Goal: Check status: Check status

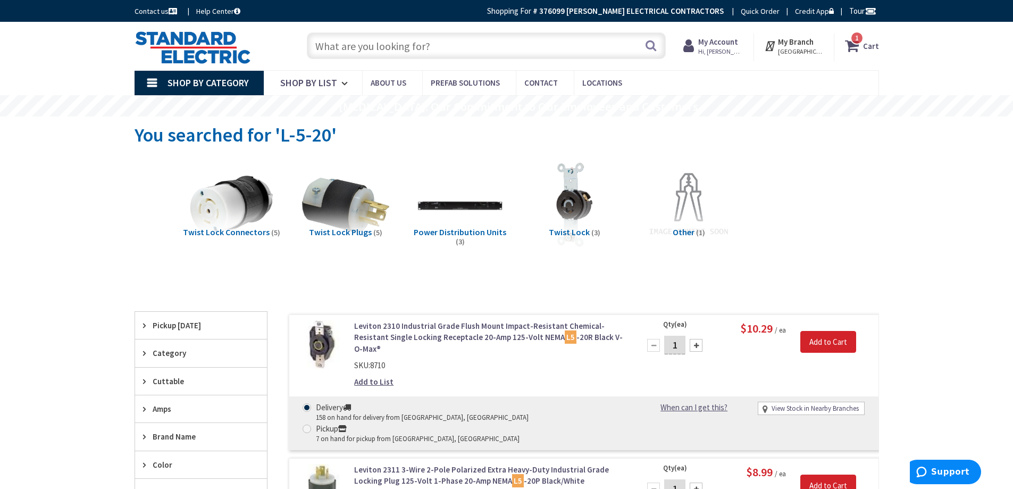
click at [717, 42] on strong "My Account" at bounding box center [718, 42] width 40 height 10
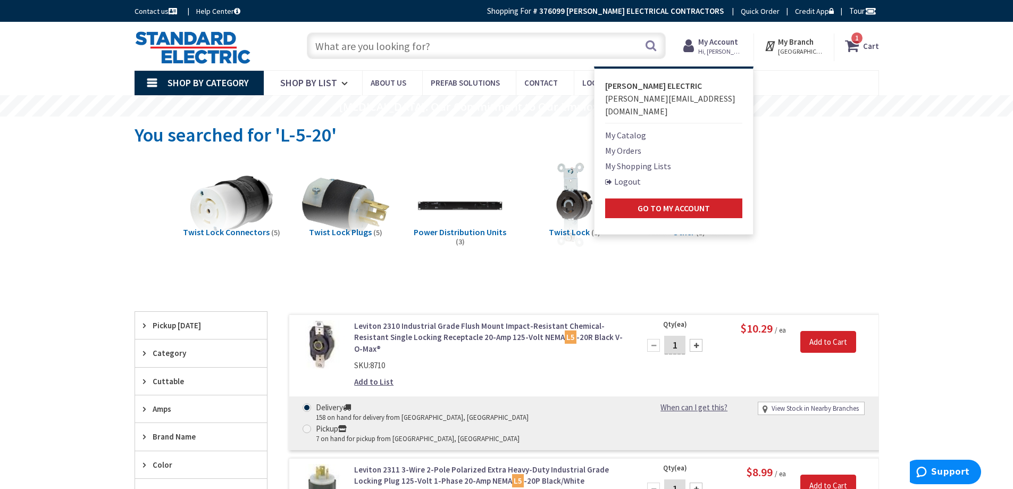
click at [630, 144] on link "My Orders" at bounding box center [623, 150] width 36 height 13
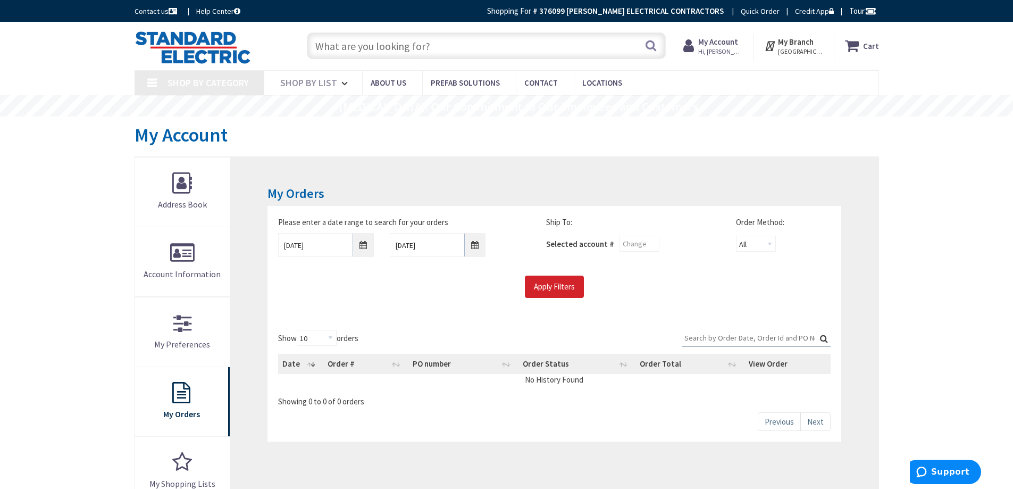
type input "Nottingham Dr, [GEOGRAPHIC_DATA], MA 02767, [GEOGRAPHIC_DATA]"
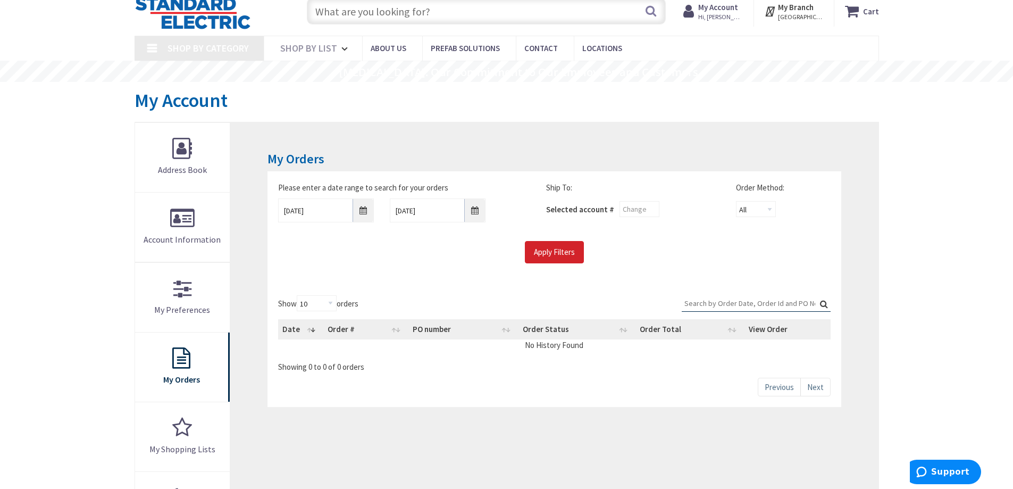
scroll to position [53, 0]
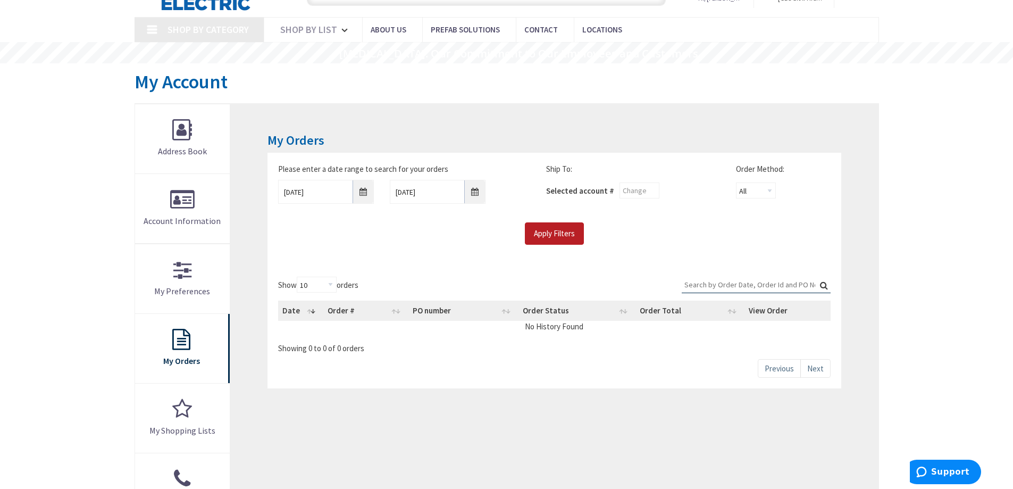
click at [561, 230] on input "Apply Filters" at bounding box center [554, 233] width 59 height 22
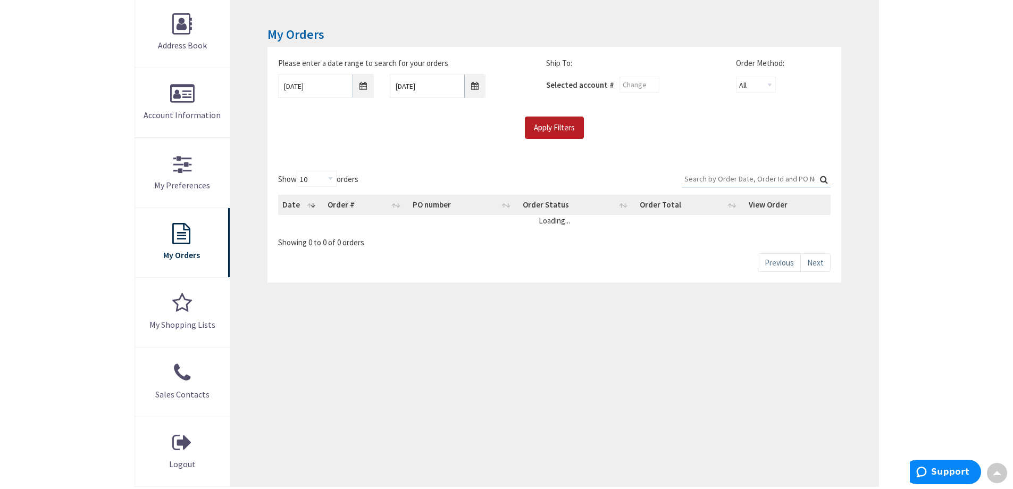
scroll to position [160, 0]
click at [361, 204] on th "Order #" at bounding box center [365, 204] width 85 height 20
click at [367, 204] on th "Order #" at bounding box center [377, 204] width 84 height 20
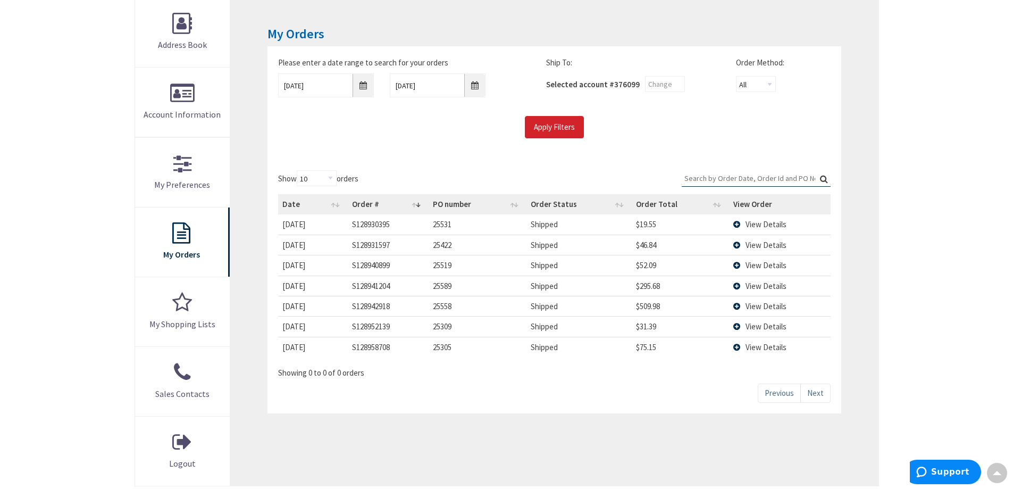
scroll to position [0, 0]
click at [699, 177] on input "Search:" at bounding box center [756, 178] width 149 height 16
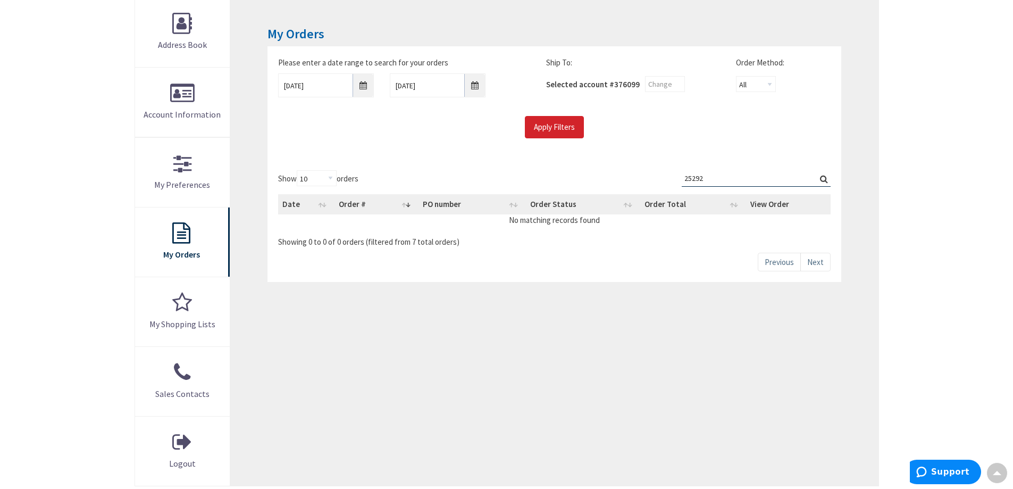
scroll to position [106, 0]
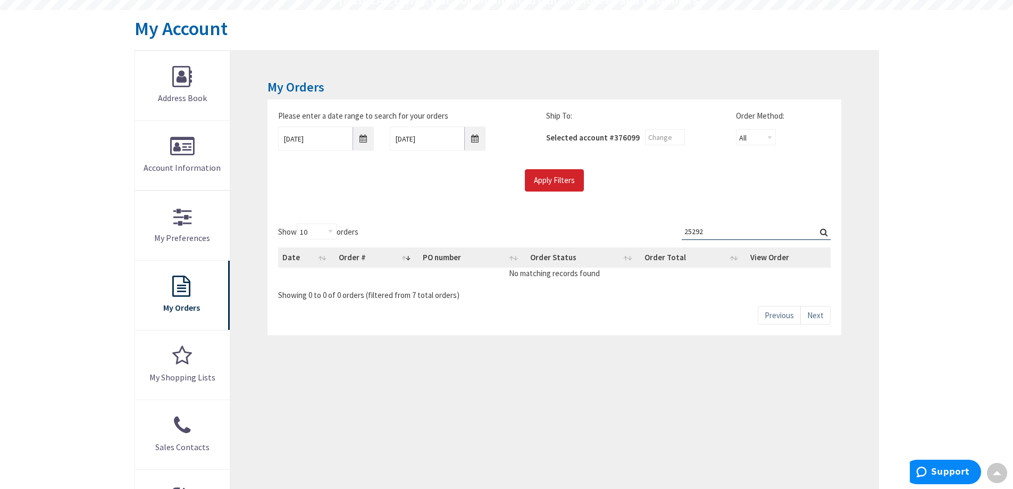
type input "25292"
click at [823, 231] on label "Search: 25292" at bounding box center [756, 231] width 149 height 16
click at [823, 231] on input "25292" at bounding box center [756, 231] width 149 height 16
drag, startPoint x: 824, startPoint y: 231, endPoint x: 828, endPoint y: 239, distance: 8.3
click at [828, 239] on label "Search: 25292" at bounding box center [756, 231] width 149 height 16
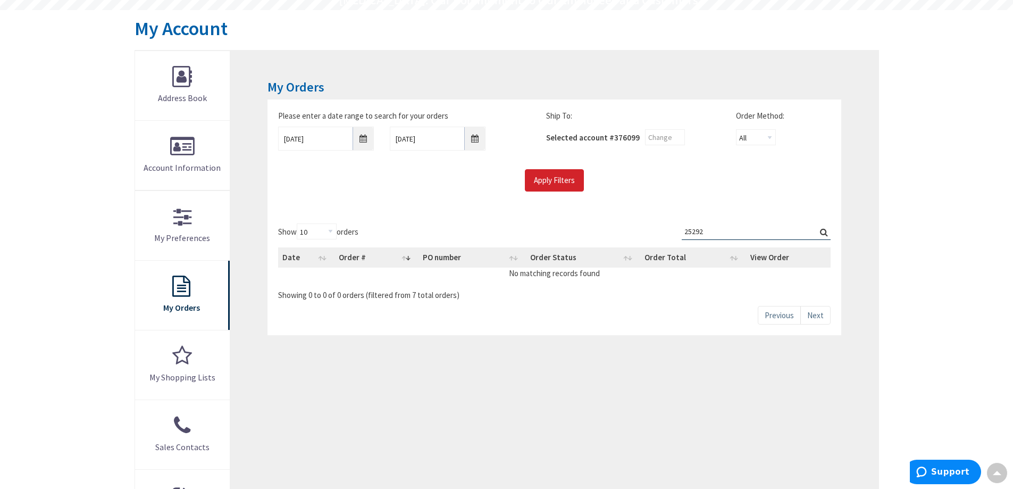
click at [828, 239] on input "25292" at bounding box center [756, 231] width 149 height 16
click at [820, 231] on label "Search: 25292" at bounding box center [756, 231] width 149 height 16
click at [820, 231] on input "25292" at bounding box center [756, 231] width 149 height 16
click at [822, 230] on label "Search: 25292" at bounding box center [756, 231] width 149 height 16
click at [822, 230] on input "25292" at bounding box center [756, 231] width 149 height 16
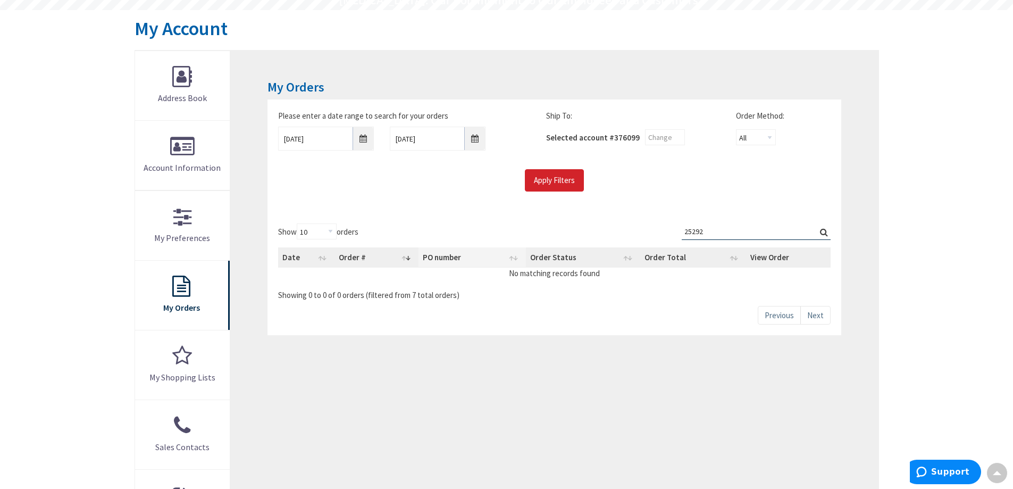
click at [432, 255] on th "PO number" at bounding box center [472, 257] width 107 height 20
click at [433, 259] on th "PO number" at bounding box center [472, 257] width 107 height 20
click at [515, 259] on th "PO number" at bounding box center [472, 257] width 107 height 20
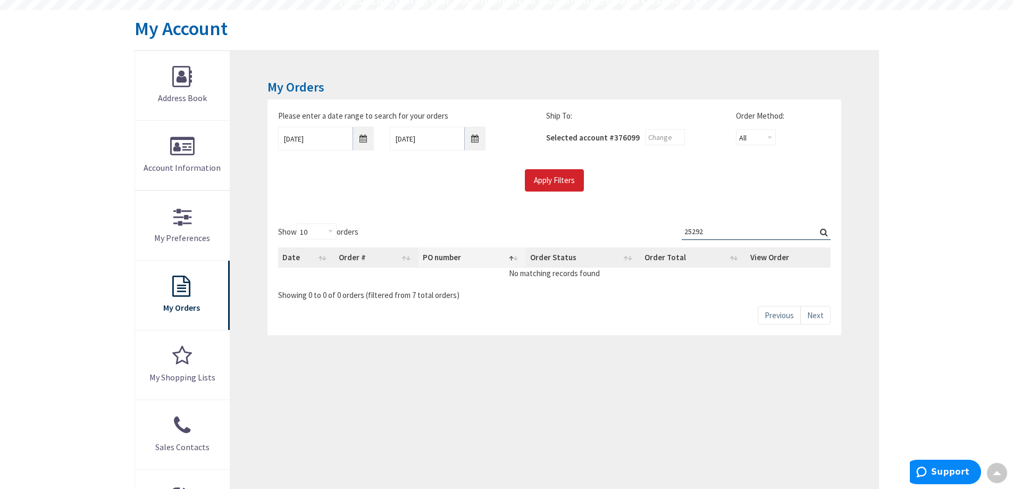
click at [511, 257] on th "PO number" at bounding box center [472, 257] width 107 height 20
click at [433, 257] on th "PO number" at bounding box center [472, 257] width 107 height 20
click at [363, 257] on th "Order #" at bounding box center [377, 257] width 84 height 20
click at [305, 255] on th "Date" at bounding box center [306, 257] width 56 height 20
click at [564, 185] on input "Apply Filters" at bounding box center [554, 180] width 59 height 22
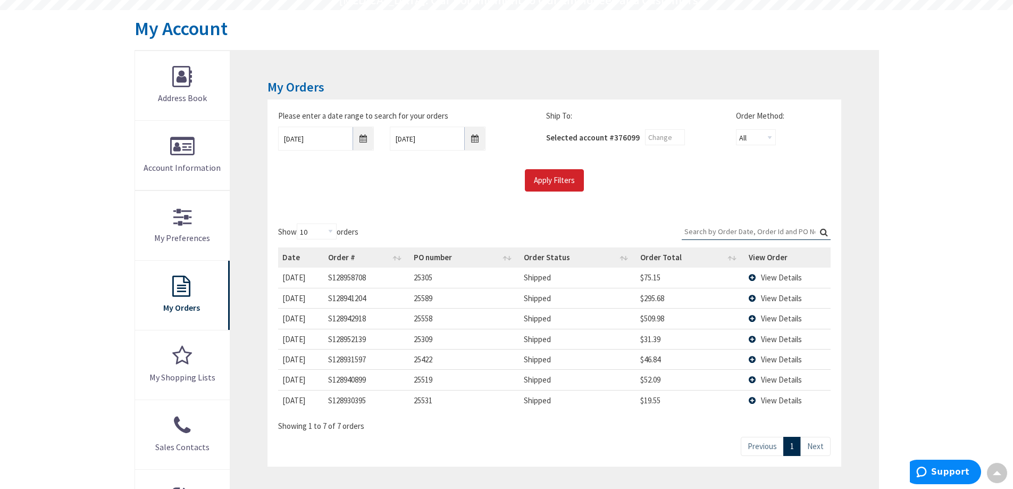
click at [742, 232] on input "Search:" at bounding box center [756, 231] width 149 height 16
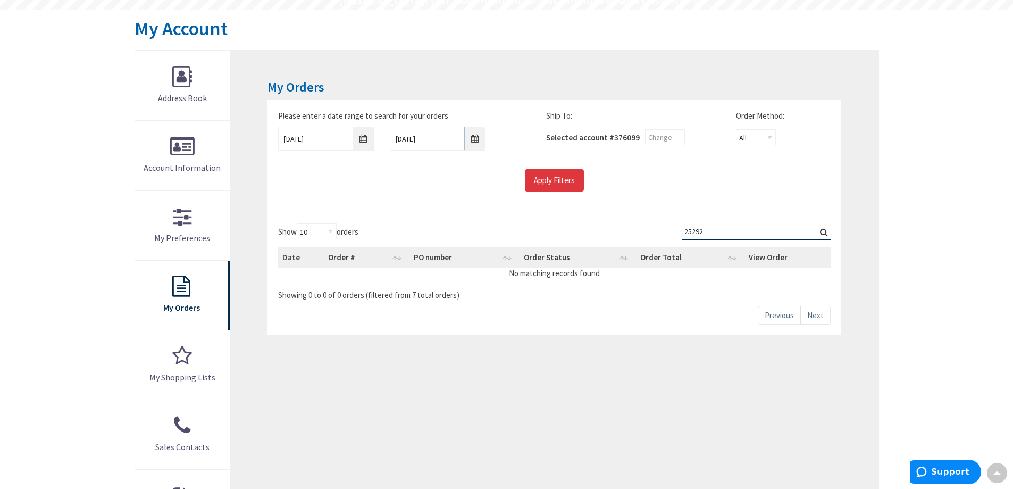
type input "25292"
click at [544, 181] on input "Apply Filters" at bounding box center [554, 180] width 59 height 22
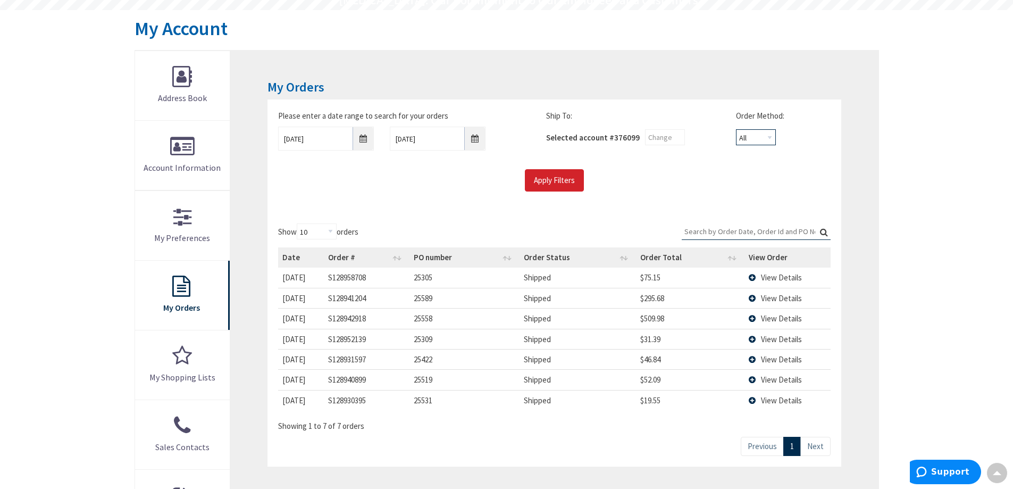
click at [769, 136] on select "All Offline Online" at bounding box center [756, 137] width 40 height 16
click at [672, 204] on div "Please enter a date range to search for your orders 10/2/2025 10/9/2025 Ship To…" at bounding box center [554, 155] width 573 height 113
click at [349, 231] on label "Show 10 25 50 100 orders" at bounding box center [318, 231] width 80 height 16
click at [337, 231] on select "10 25 50 100" at bounding box center [317, 231] width 40 height 16
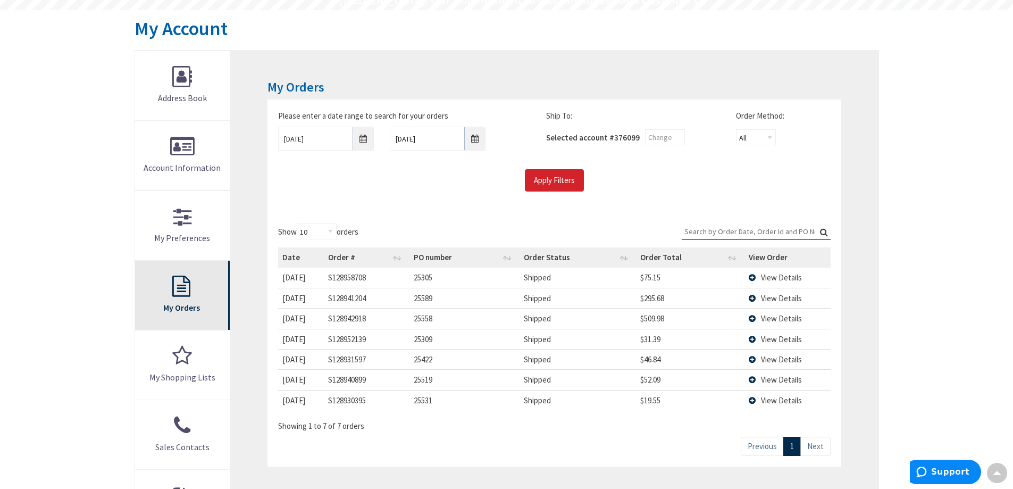
click at [178, 298] on link "My Orders" at bounding box center [182, 295] width 95 height 69
click at [182, 290] on link "My Orders" at bounding box center [182, 295] width 95 height 69
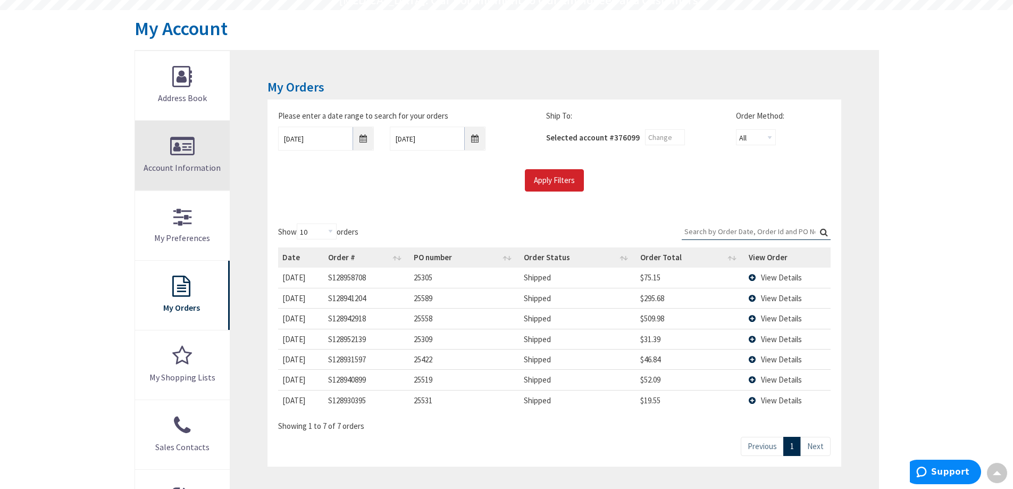
click at [183, 145] on link "Account Information" at bounding box center [182, 155] width 95 height 69
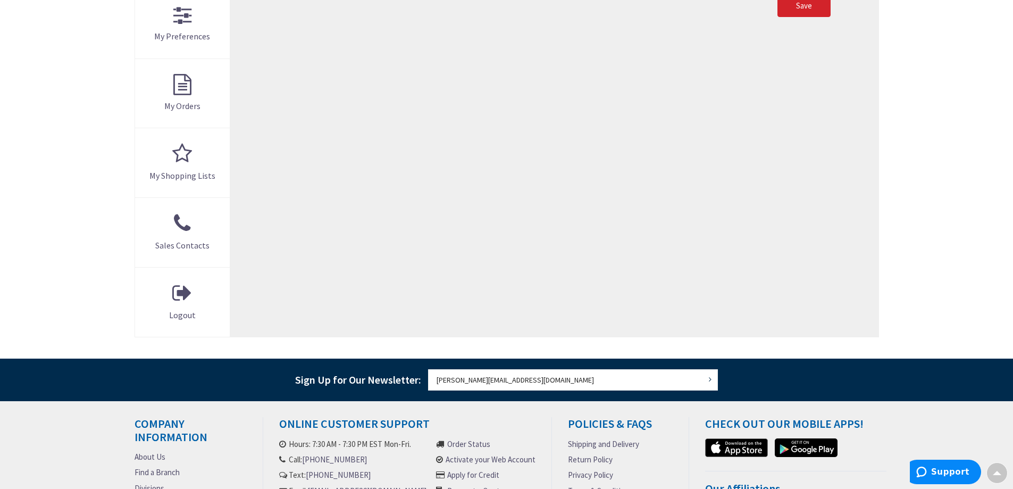
scroll to position [160, 0]
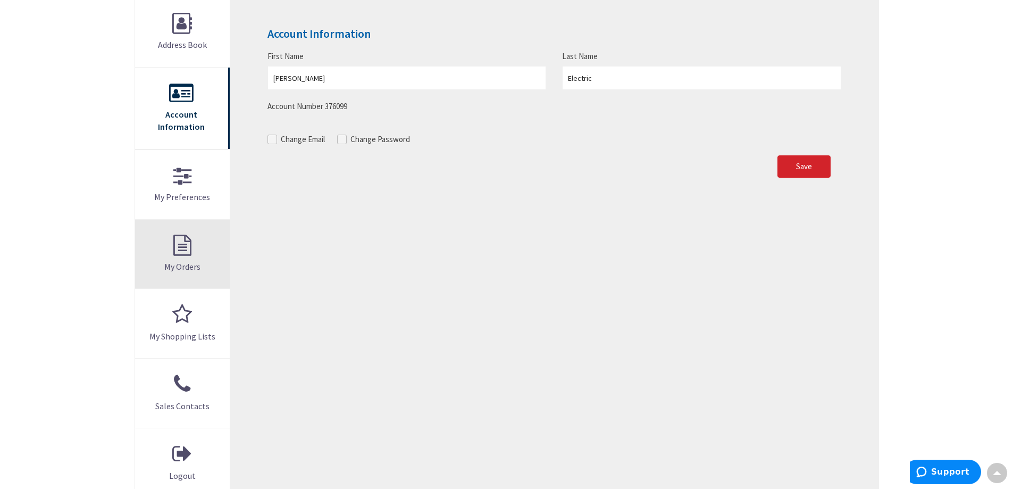
click at [184, 243] on link "My Orders" at bounding box center [182, 254] width 95 height 69
click at [184, 242] on link "My Orders" at bounding box center [182, 254] width 95 height 69
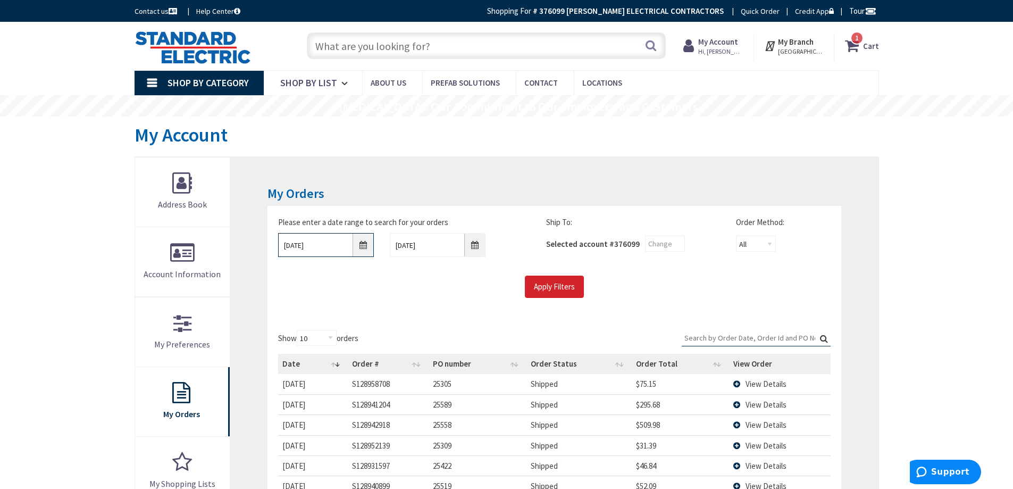
click at [292, 246] on input "10/2/2025" at bounding box center [326, 245] width 96 height 24
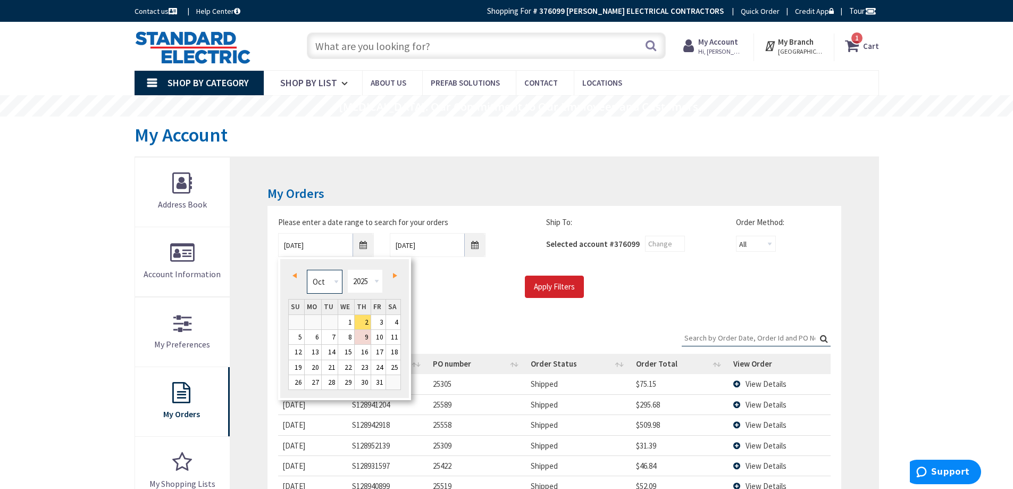
click at [336, 280] on select "Jan Feb Mar Apr May Jun Jul Aug Sep Oct Nov Dec" at bounding box center [325, 282] width 36 height 24
type input "06/01/2025"
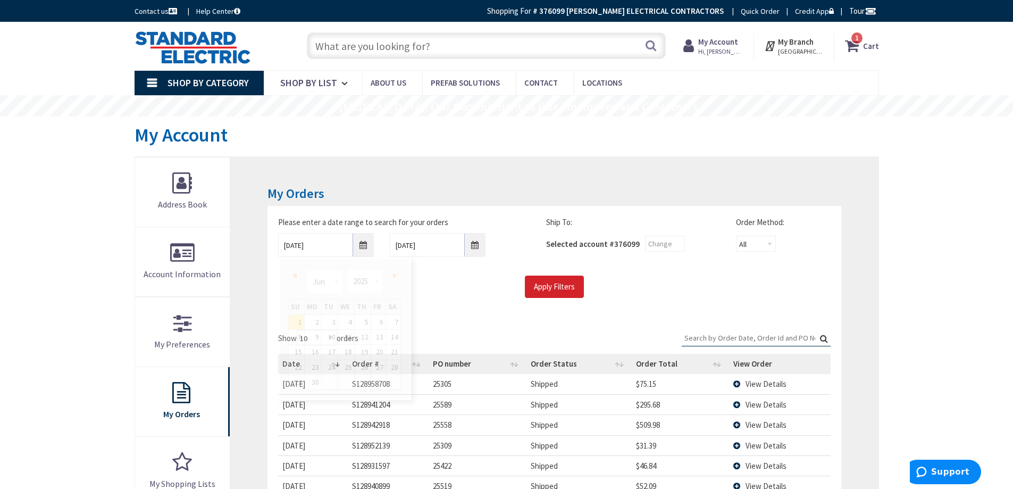
click at [733, 338] on input "Search:" at bounding box center [756, 338] width 149 height 16
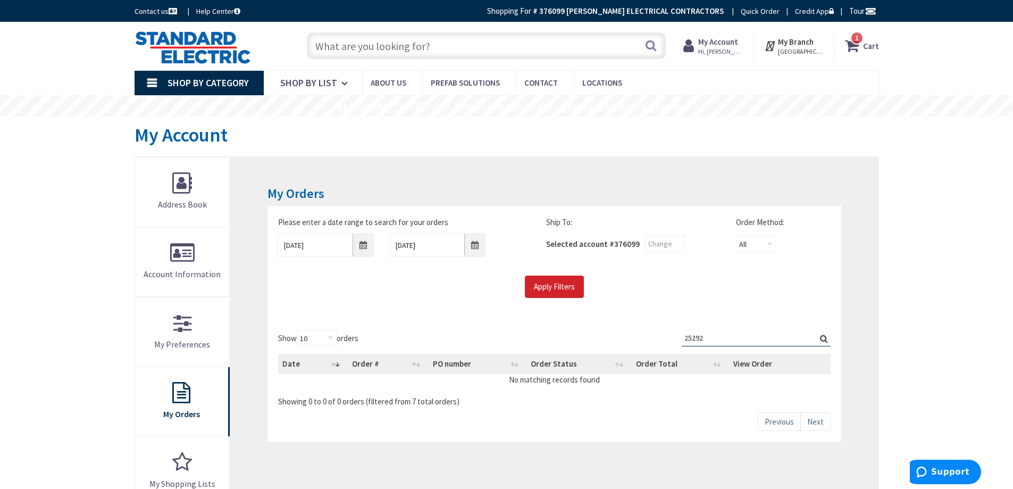
type input "25292"
click at [823, 337] on label "Search: 25292" at bounding box center [756, 338] width 149 height 16
click at [823, 337] on input "25292" at bounding box center [756, 338] width 149 height 16
click at [823, 338] on label "Search: 25292" at bounding box center [756, 338] width 149 height 16
click at [823, 338] on input "25292" at bounding box center [756, 338] width 149 height 16
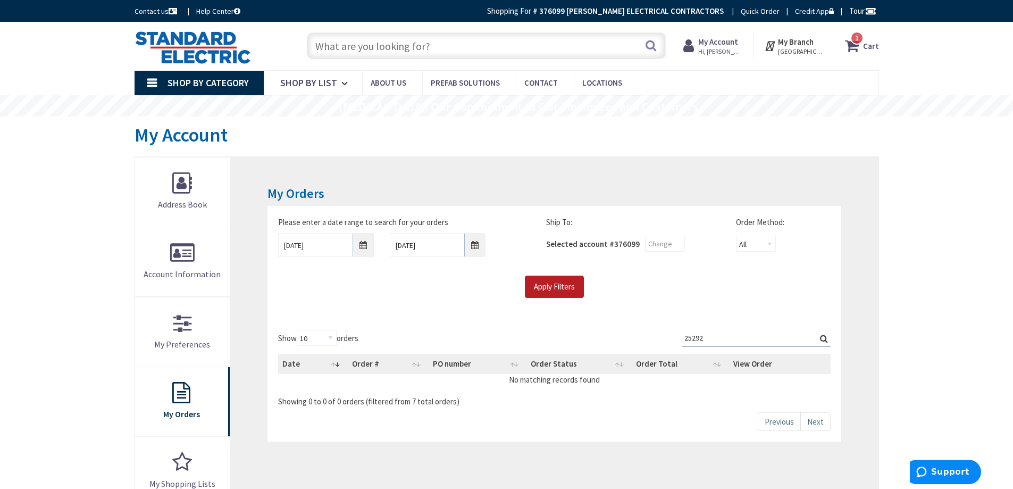
click at [563, 287] on input "Apply Filters" at bounding box center [554, 287] width 59 height 22
